Goal: Transaction & Acquisition: Purchase product/service

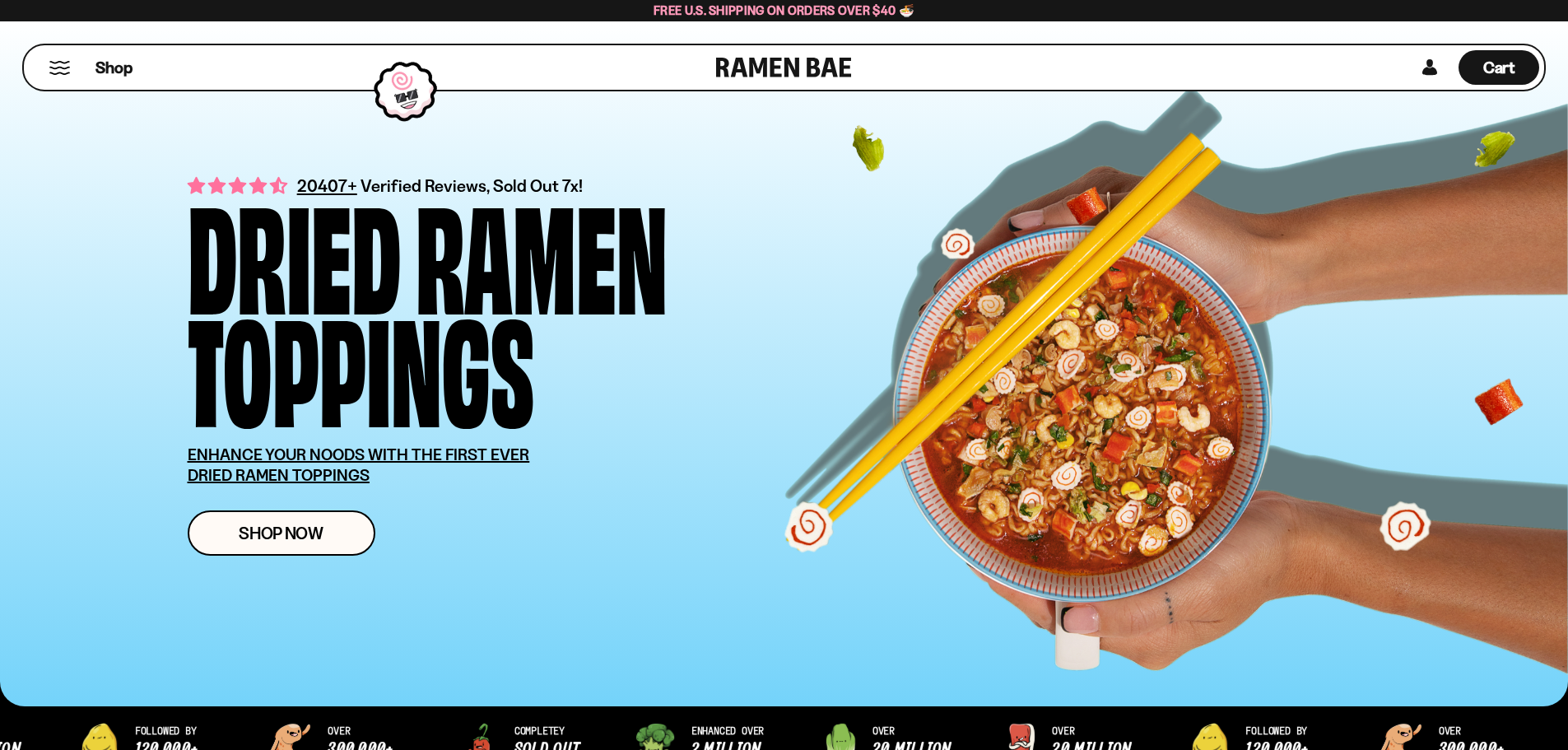
click at [50, 59] on div "Shop" at bounding box center [373, 68] width 687 height 45
click at [58, 65] on button "Mobile Menu Trigger" at bounding box center [60, 68] width 22 height 14
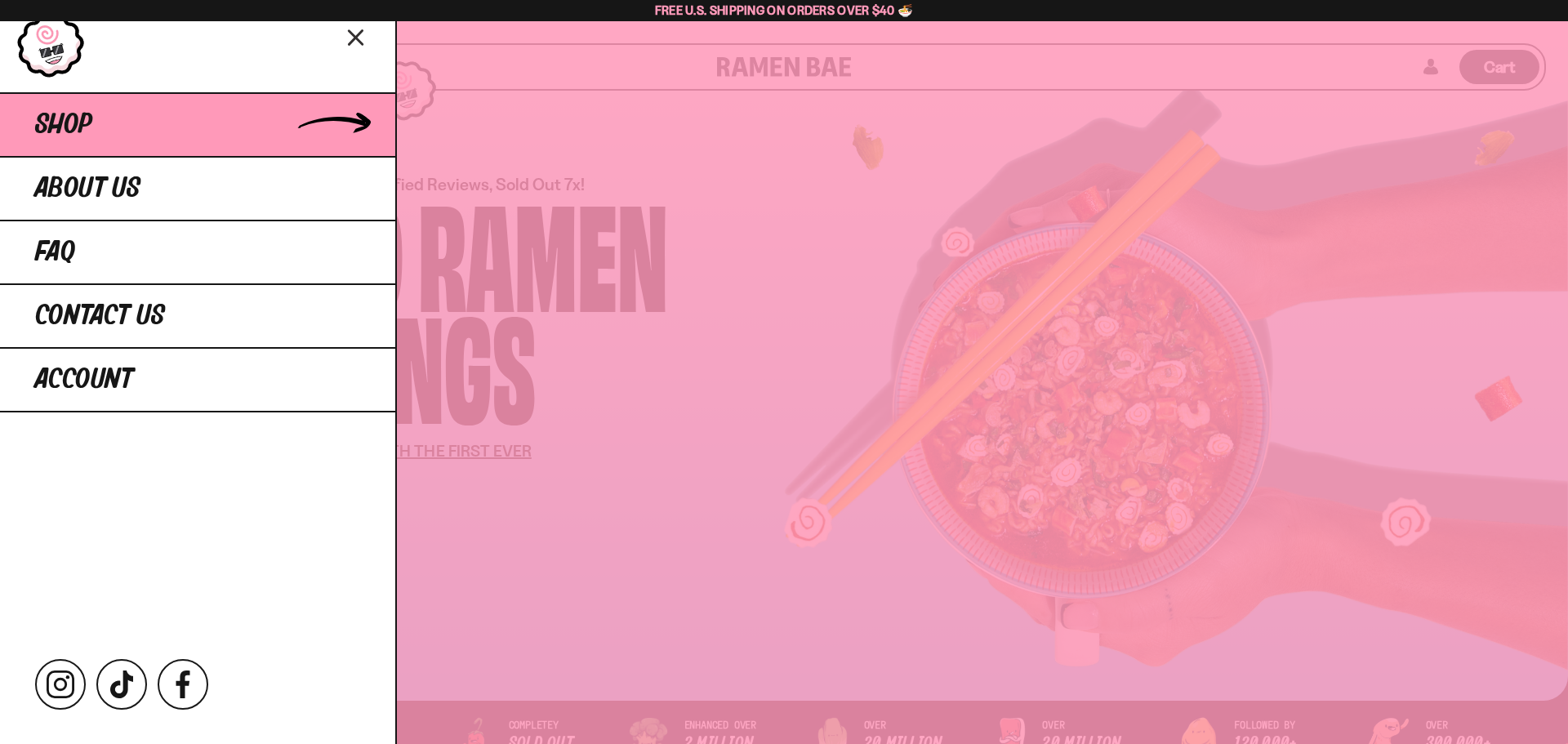
click at [72, 129] on span "Shop" at bounding box center [63, 125] width 57 height 30
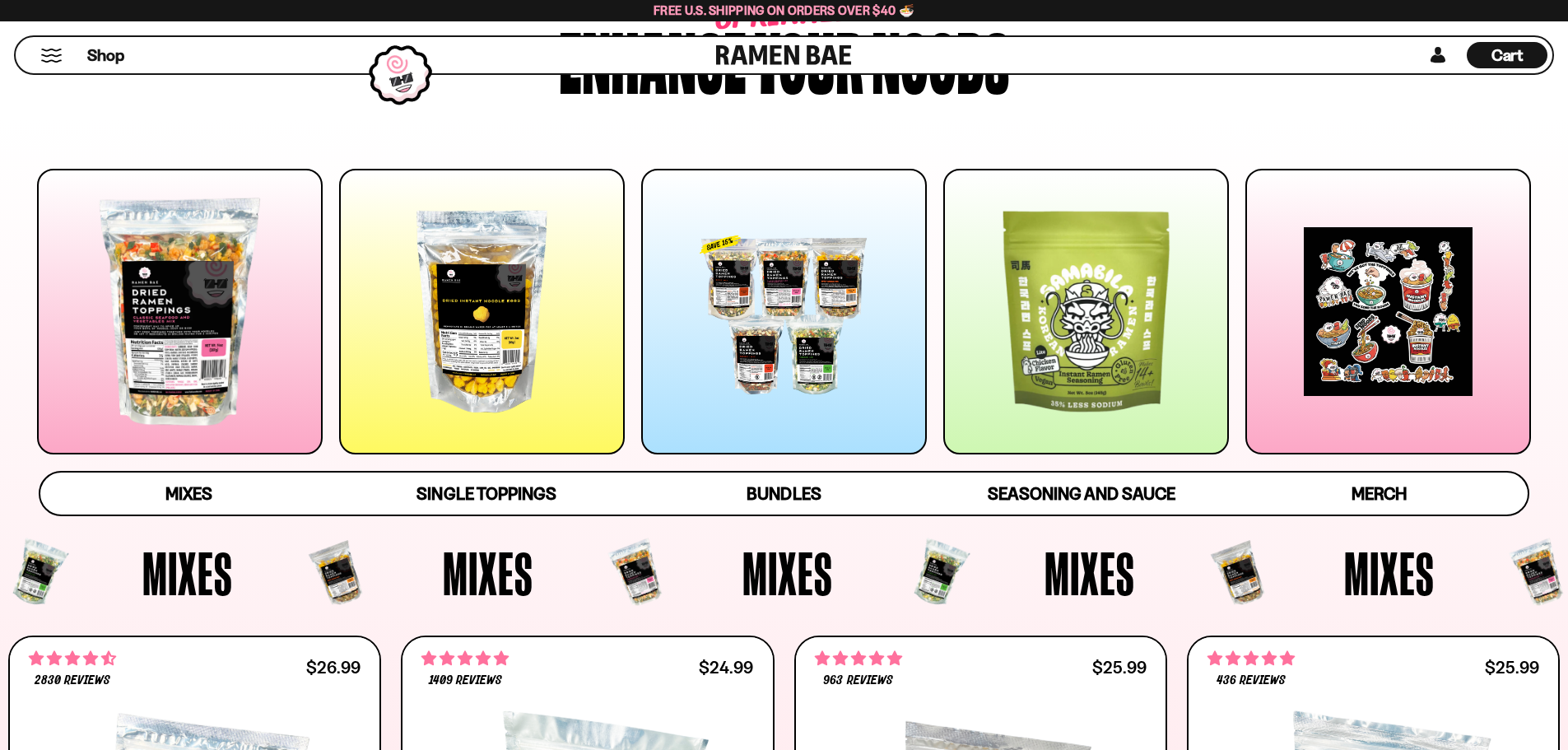
scroll to position [329, 0]
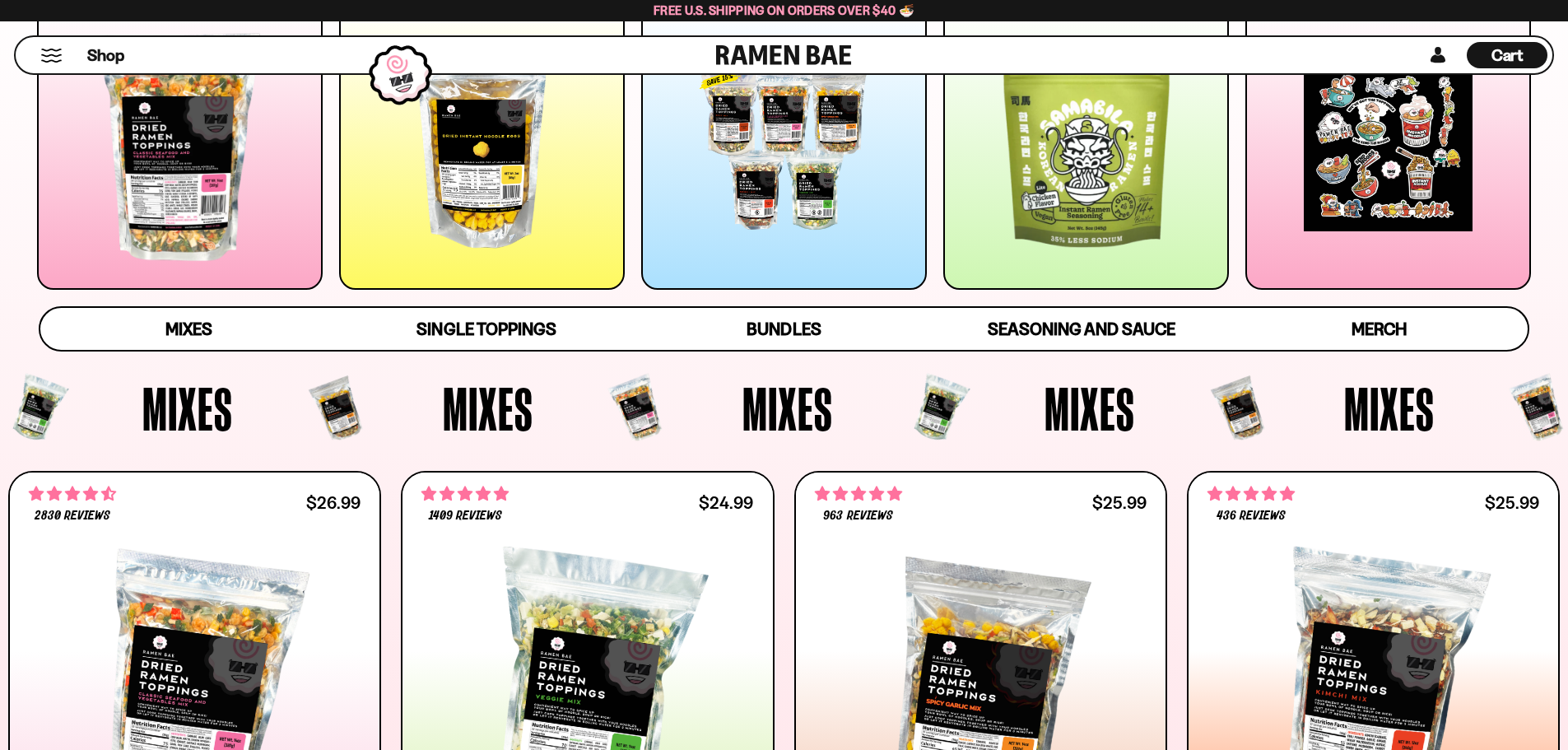
click at [480, 164] on div at bounding box center [482, 147] width 285 height 285
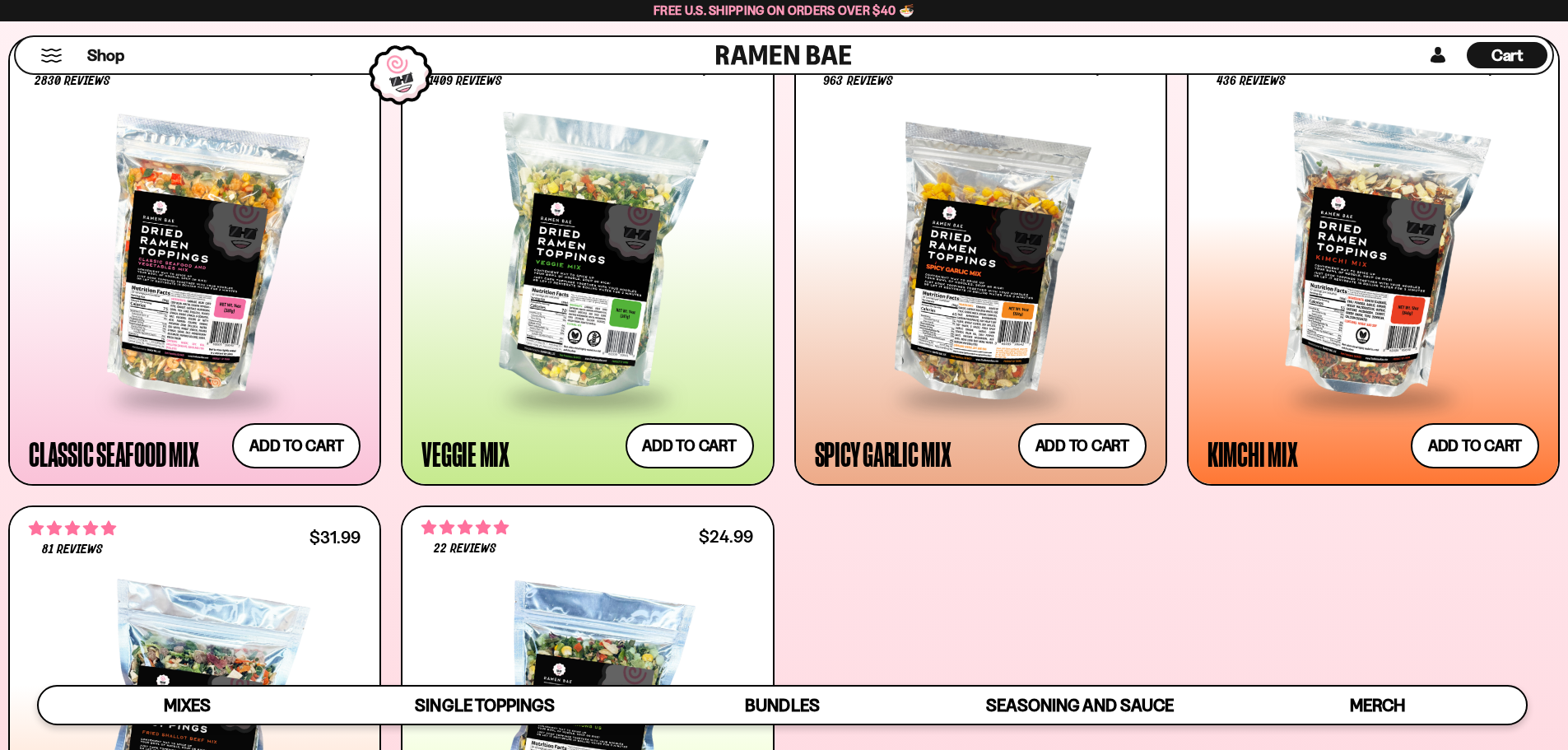
scroll to position [0, 0]
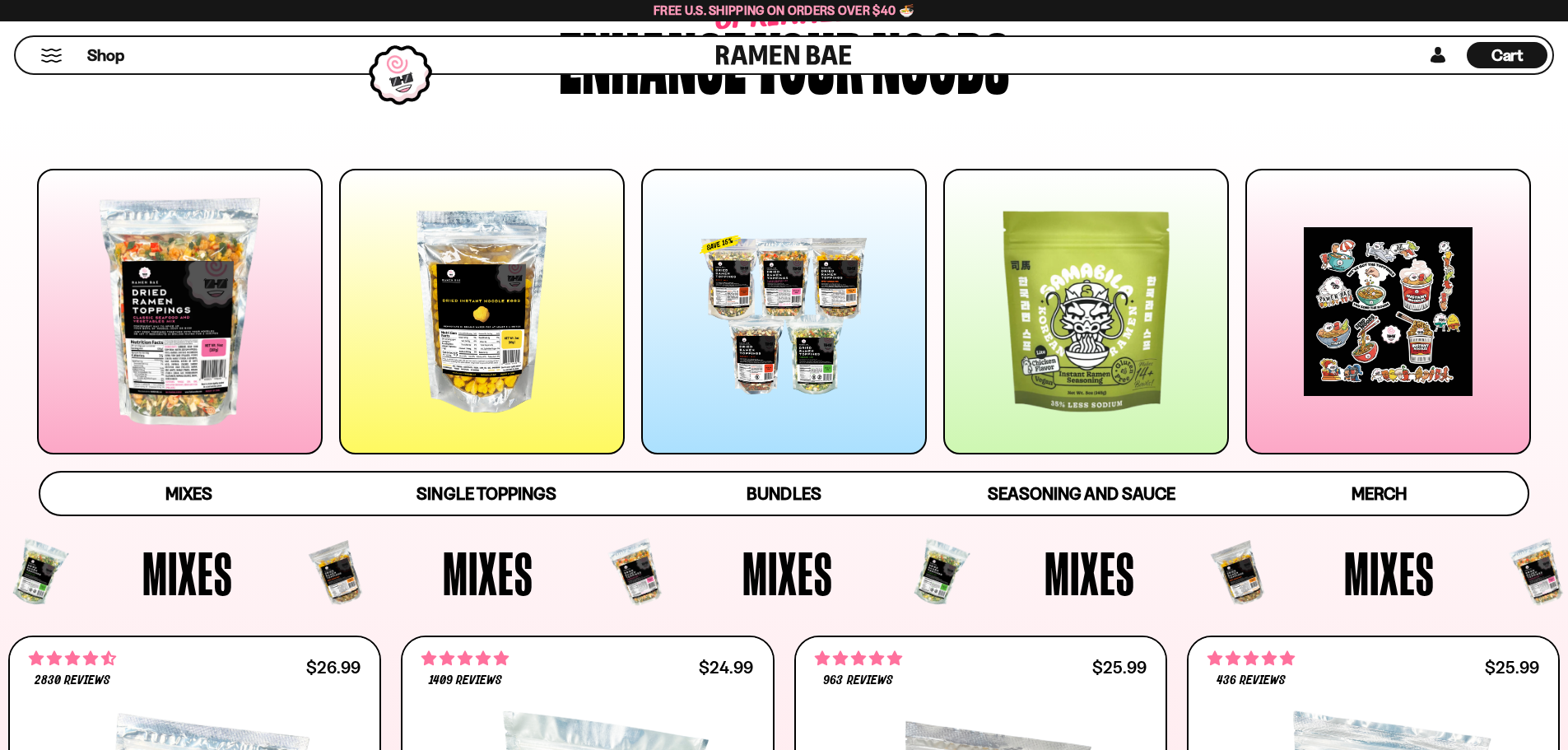
click at [476, 305] on div at bounding box center [482, 311] width 285 height 285
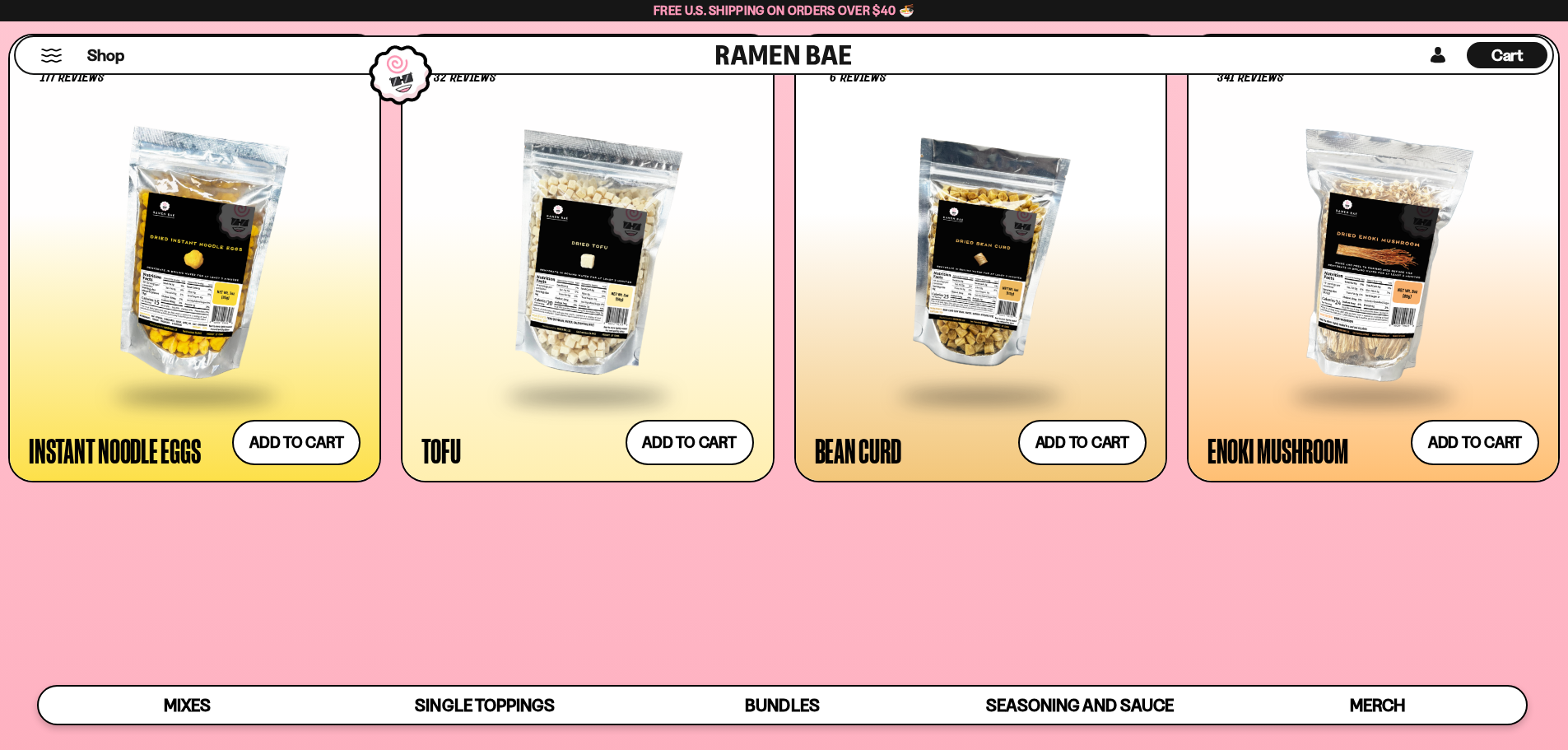
scroll to position [2332, 0]
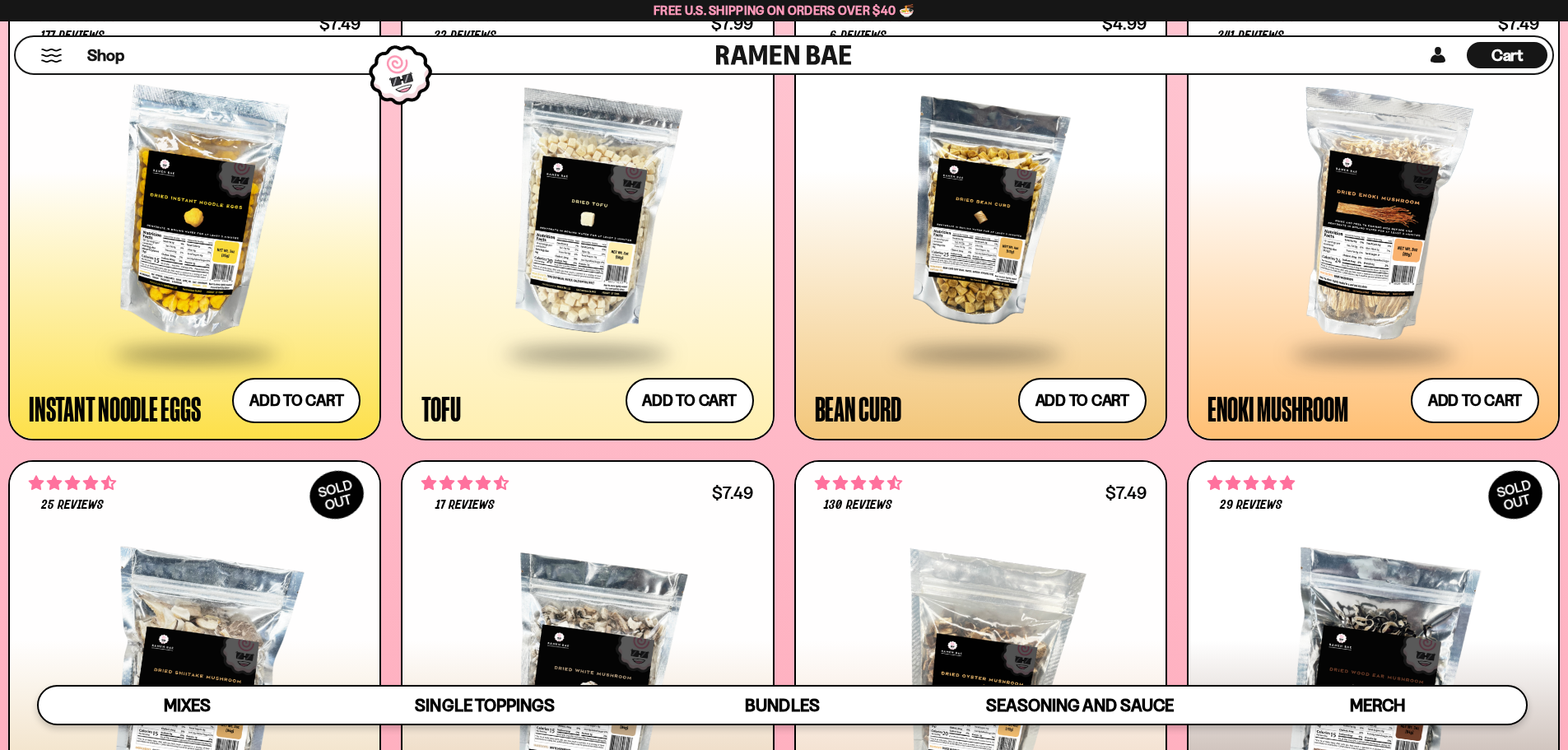
click at [955, 242] on div at bounding box center [980, 214] width 332 height 275
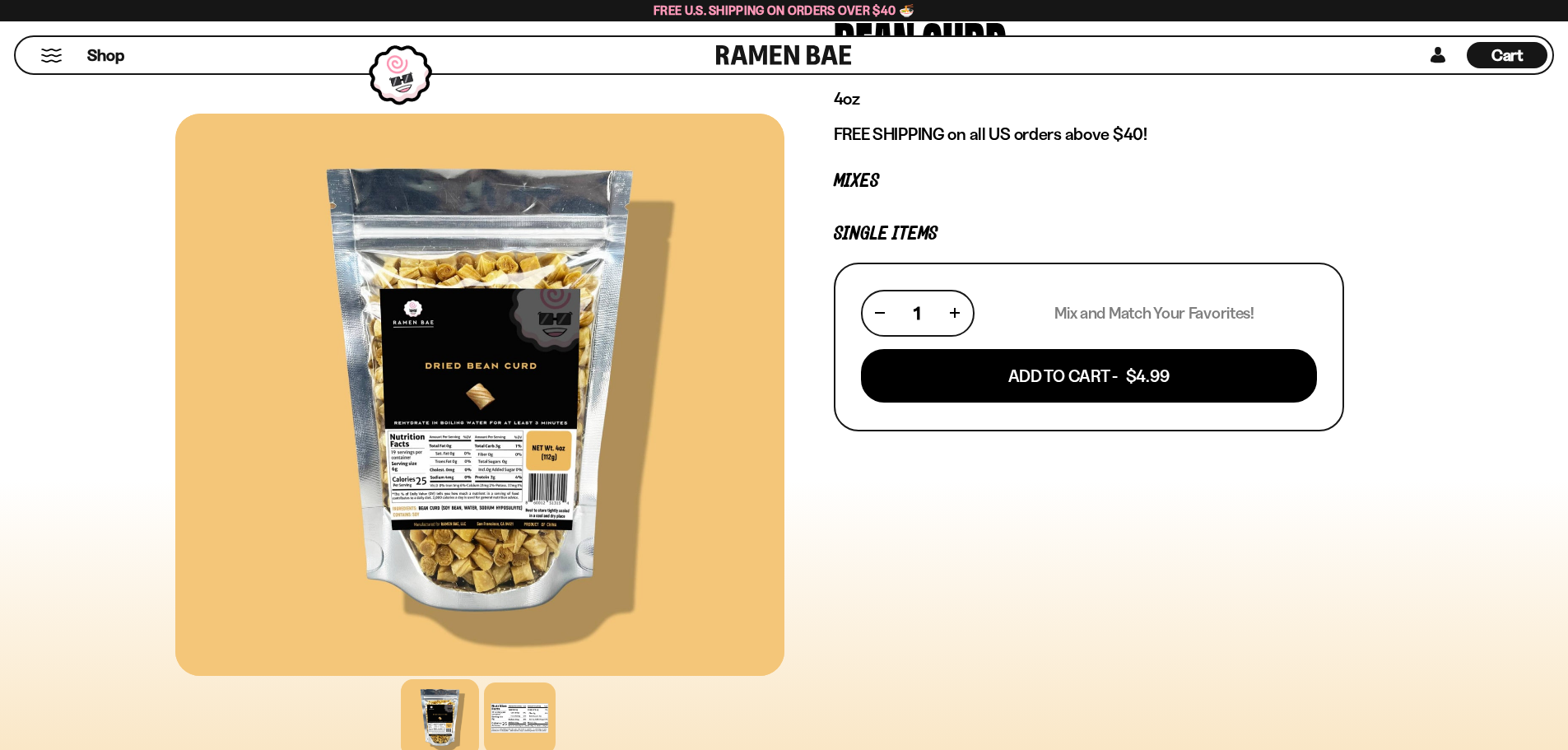
scroll to position [329, 0]
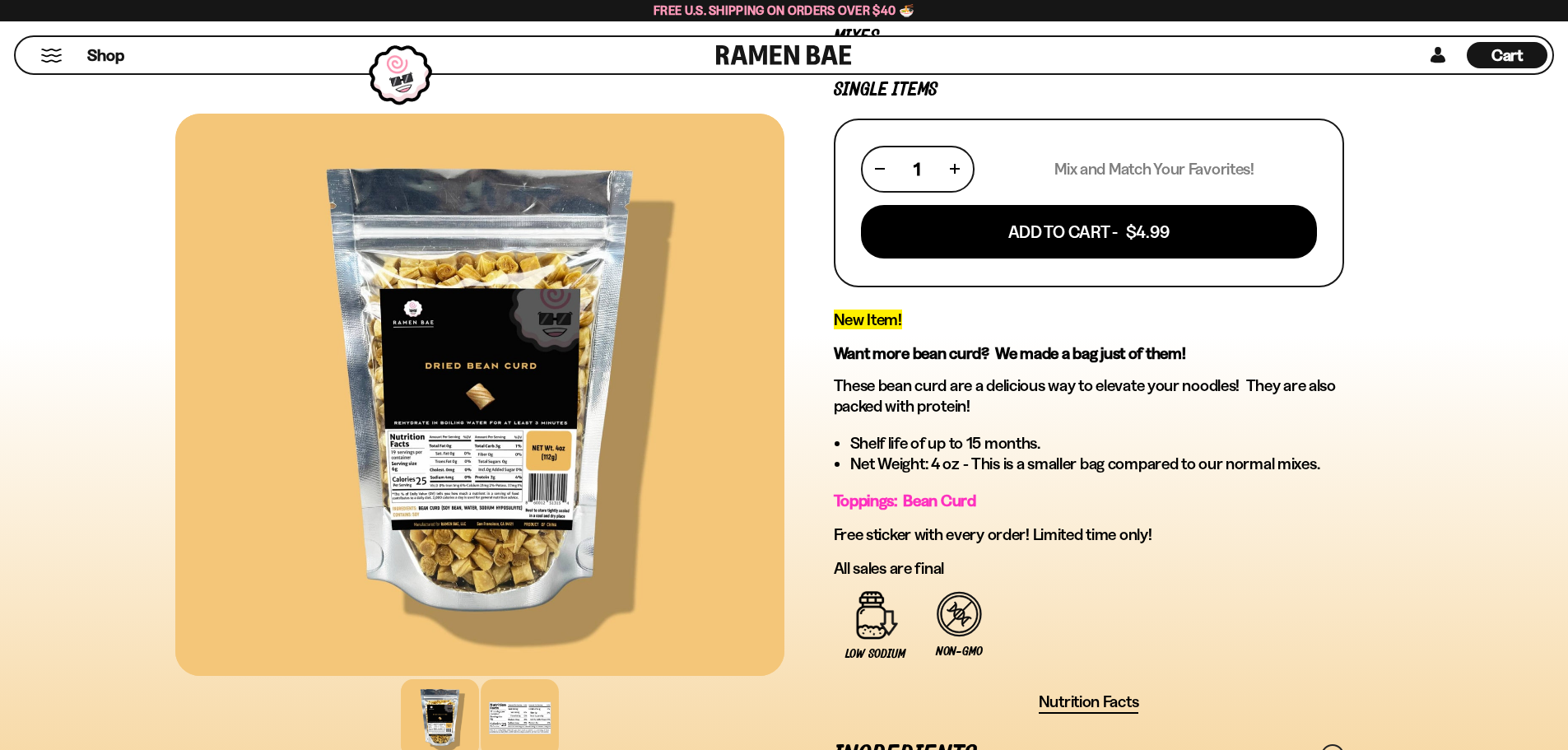
click at [523, 724] on div at bounding box center [519, 718] width 78 height 78
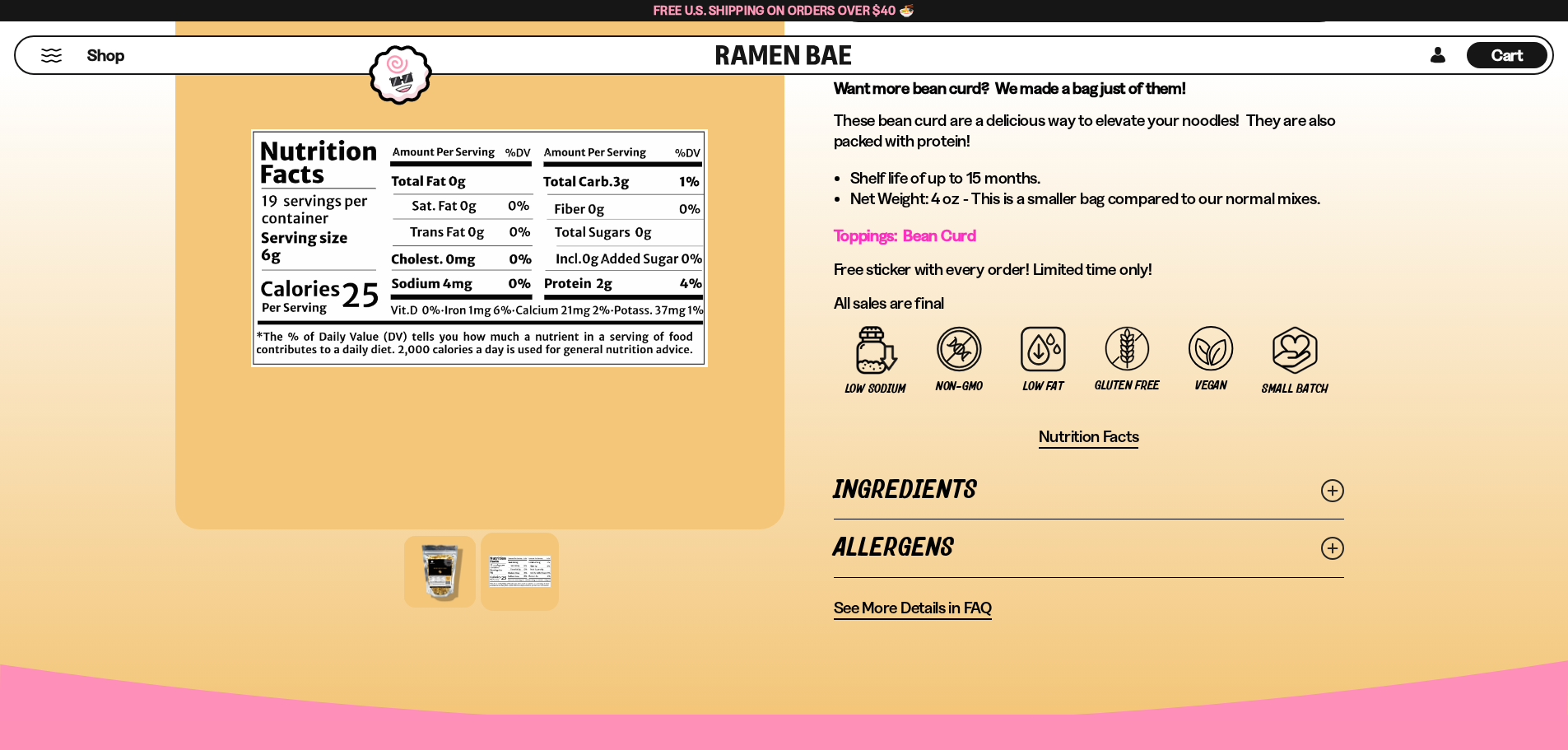
scroll to position [659, 0]
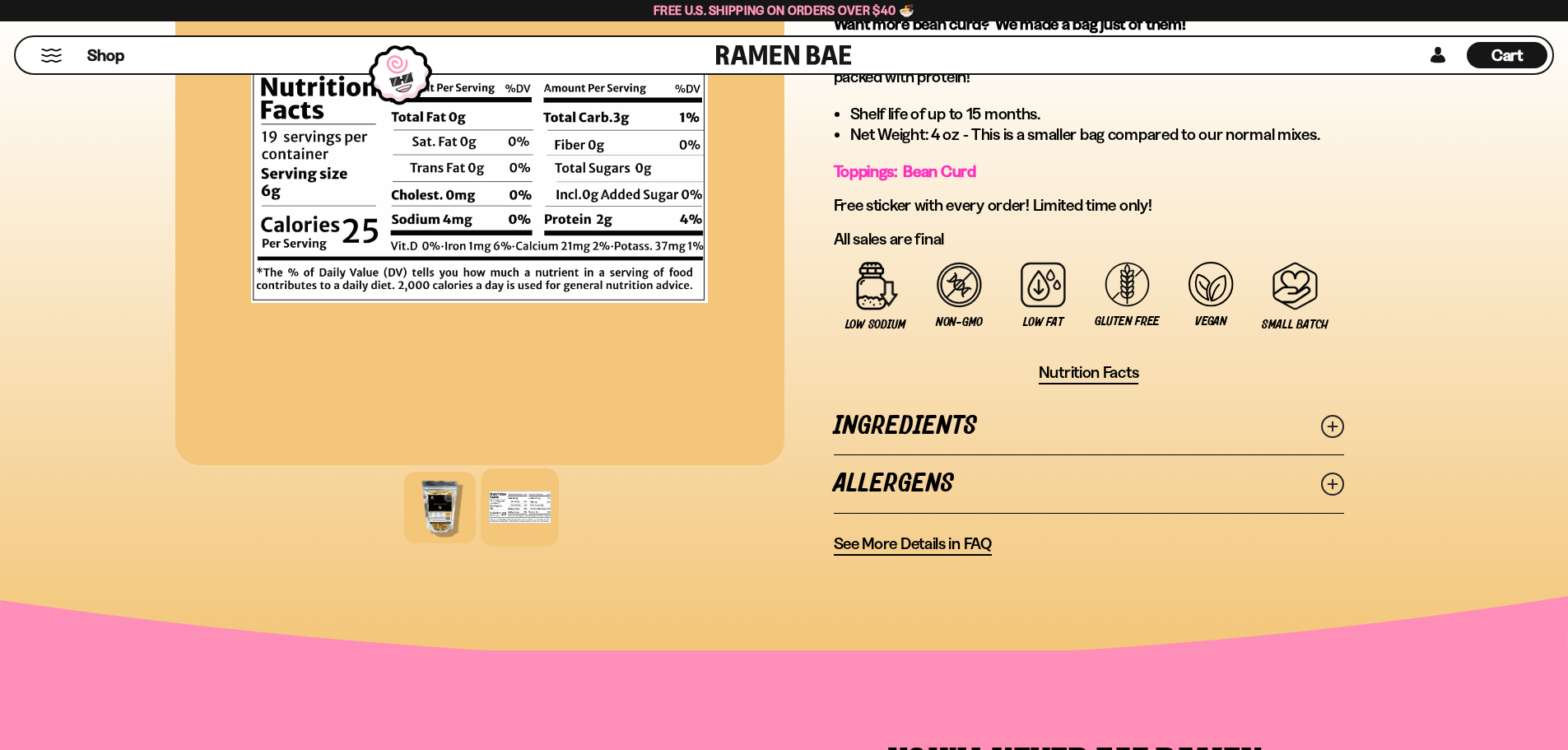
click at [1334, 422] on icon at bounding box center [1332, 426] width 23 height 23
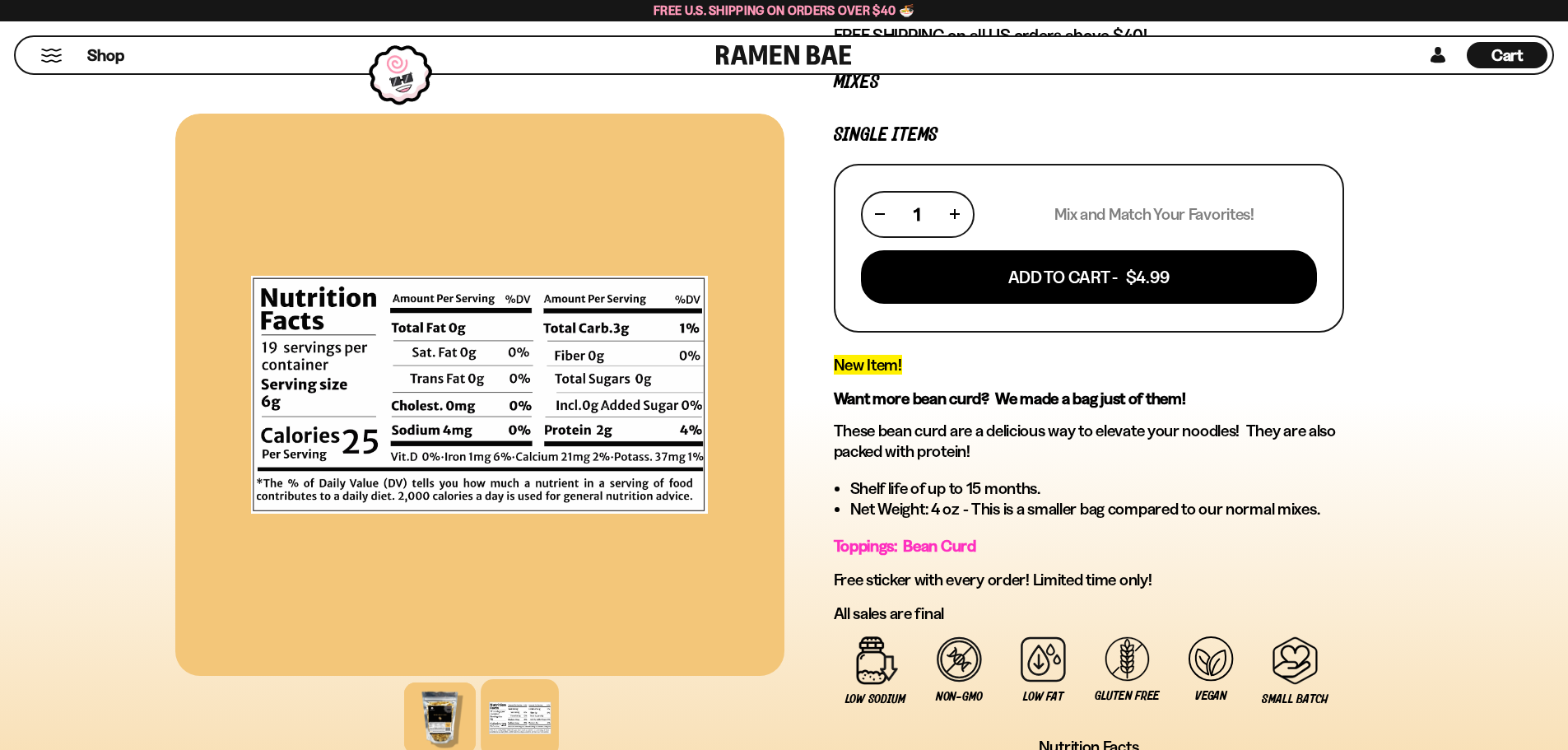
scroll to position [0, 0]
